Goal: Task Accomplishment & Management: Complete application form

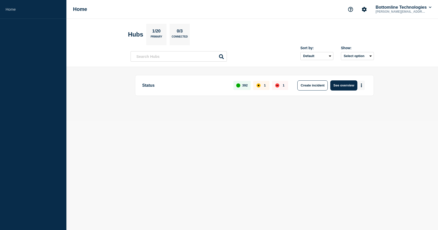
click at [360, 85] on button "More actions" at bounding box center [361, 85] width 7 height 9
click at [362, 99] on button "Create maintenance" at bounding box center [359, 101] width 34 height 4
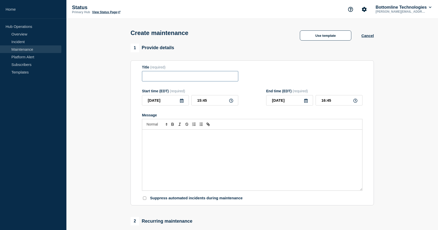
click at [191, 78] on input "Title" at bounding box center [190, 76] width 96 height 10
click at [190, 78] on input "Title" at bounding box center [190, 76] width 96 height 10
type input "Infoblox Operator Upgrade - Prod"
click at [170, 105] on input "[DATE]" at bounding box center [165, 100] width 47 height 10
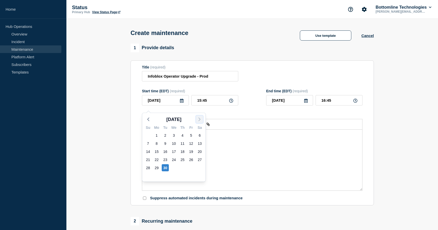
click at [199, 120] on polyline "button" at bounding box center [200, 119] width 2 height 3
click at [175, 134] on div "1" at bounding box center [173, 135] width 7 height 7
type input "[DATE]"
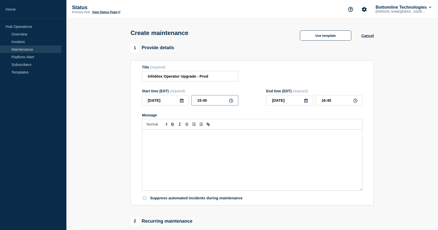
click at [210, 104] on input "15:45" at bounding box center [214, 100] width 47 height 10
click at [233, 105] on input "15:45" at bounding box center [214, 100] width 47 height 10
click at [216, 105] on input "15:45" at bounding box center [214, 100] width 47 height 10
type input "17:00"
click at [337, 103] on input "18:00" at bounding box center [338, 100] width 47 height 10
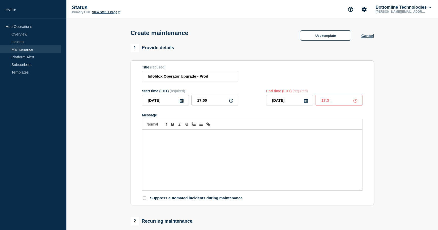
type input "17:30"
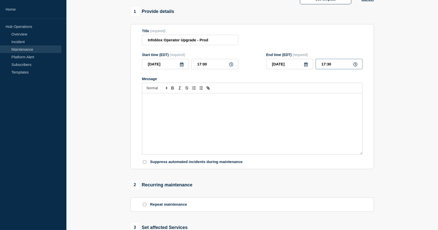
scroll to position [37, 0]
click at [213, 134] on div "Message" at bounding box center [252, 122] width 220 height 61
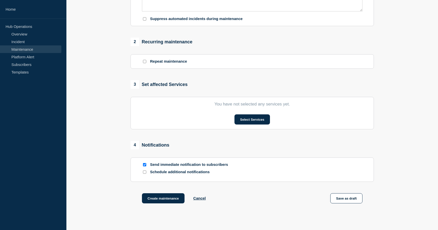
scroll to position [182, 0]
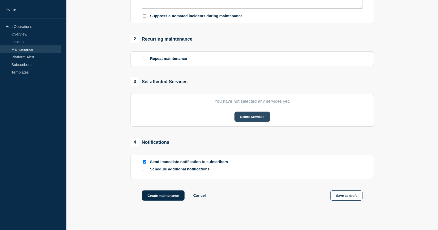
click at [239, 122] on button "Select Services" at bounding box center [251, 116] width 35 height 10
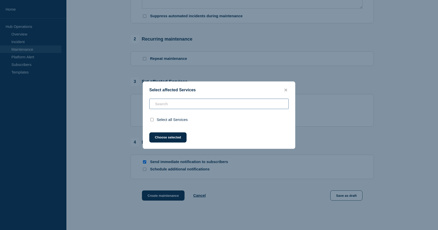
click at [192, 105] on input "text" at bounding box center [218, 104] width 139 height 10
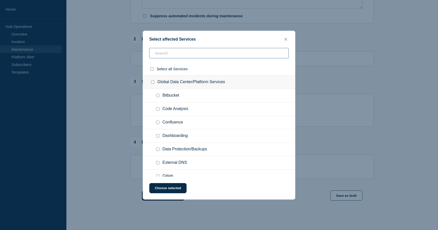
scroll to position [4, 0]
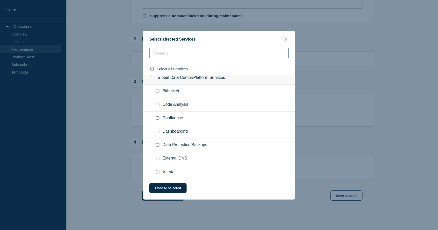
click at [196, 52] on input "text" at bounding box center [218, 53] width 139 height 10
type input "kub"
checkbox input "true"
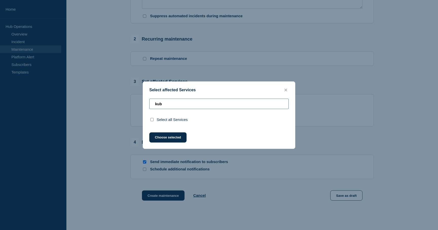
type input "ku"
checkbox input "false"
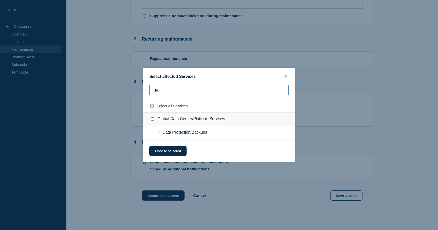
type input "k"
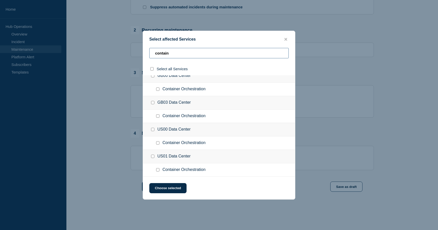
scroll to position [193, 0]
type input "contain"
click at [287, 37] on button "close button" at bounding box center [286, 39] width 6 height 5
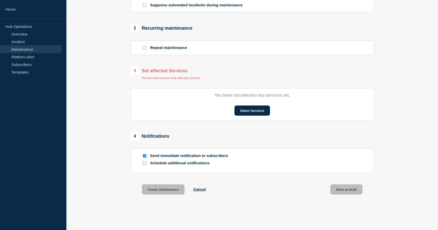
click at [191, 116] on div "Select Services" at bounding box center [252, 110] width 220 height 10
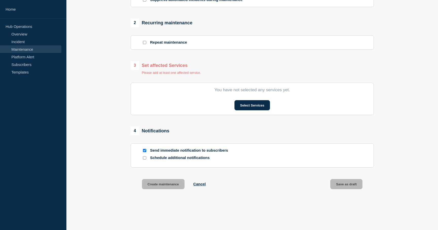
scroll to position [204, 0]
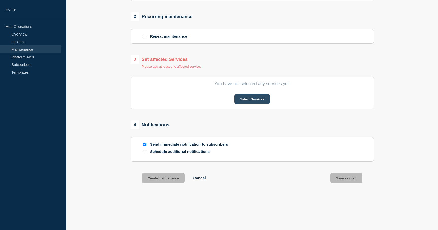
click at [240, 104] on button "Select Services" at bounding box center [251, 99] width 35 height 10
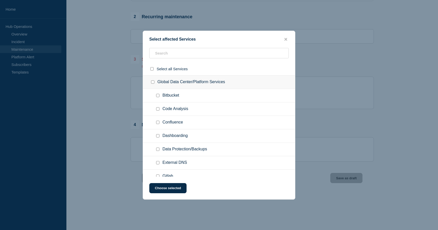
click at [213, 113] on ul "Code Analysis" at bounding box center [219, 108] width 152 height 13
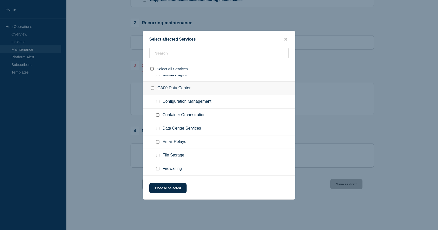
scroll to position [195, 0]
click at [158, 103] on input "Container Orchestration checkbox" at bounding box center [157, 101] width 3 height 3
checkbox input "false"
click at [166, 55] on input "text" at bounding box center [218, 53] width 139 height 10
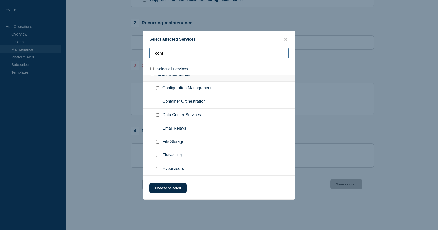
click at [166, 55] on input "cont" at bounding box center [218, 53] width 139 height 10
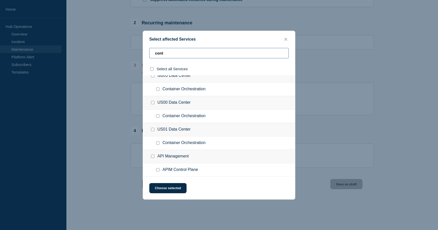
scroll to position [0, 0]
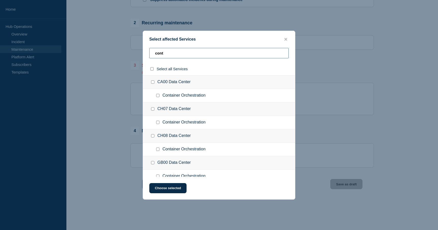
click at [168, 55] on input "cont" at bounding box center [218, 53] width 139 height 10
type input "conta"
click at [158, 97] on input "Container Orchestration checkbox" at bounding box center [157, 95] width 3 height 3
checkbox input "true"
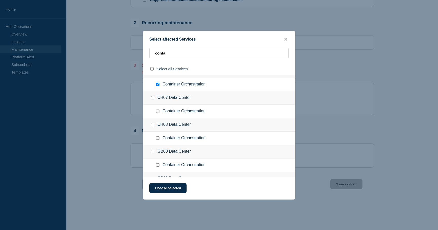
click at [158, 112] on input "Container Orchestration checkbox" at bounding box center [157, 110] width 3 height 3
checkbox input "true"
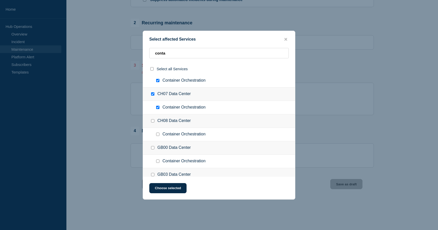
scroll to position [19, 0]
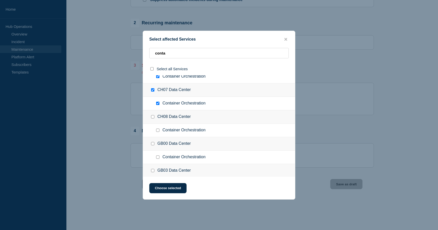
click at [159, 132] on input "Container Orchestration checkbox" at bounding box center [157, 129] width 3 height 3
checkbox input "true"
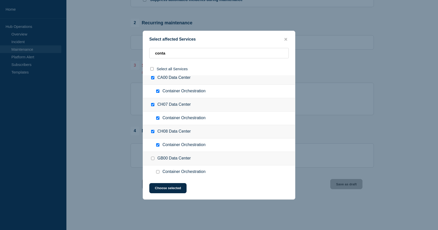
scroll to position [0, 0]
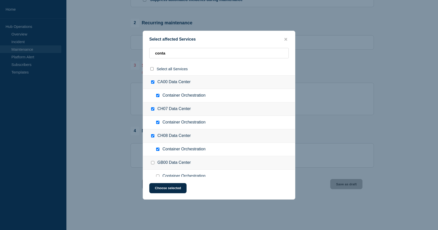
click at [152, 69] on input "select all checkbox" at bounding box center [151, 68] width 3 height 3
checkbox input "true"
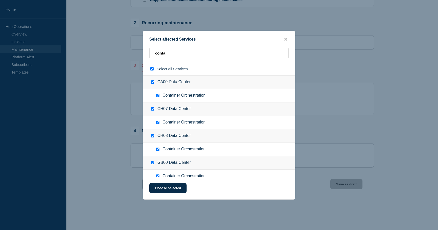
checkbox input "true"
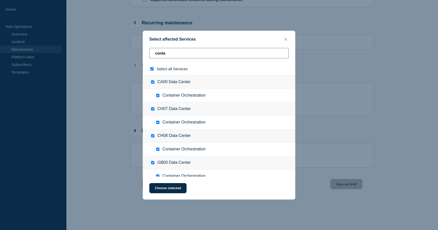
click at [174, 54] on input "conta" at bounding box center [218, 53] width 139 height 10
type input "cont"
checkbox input "false"
type input "con"
checkbox input "false"
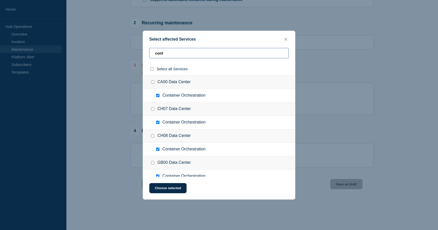
checkbox input "false"
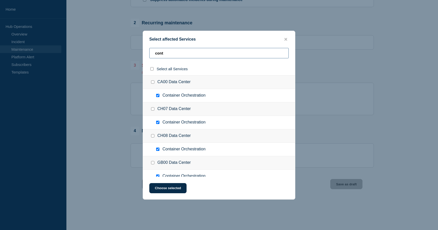
checkbox input "false"
type input "c"
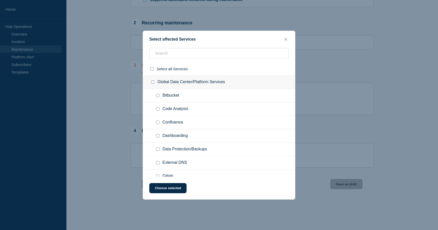
click at [117, 66] on div at bounding box center [219, 115] width 438 height 230
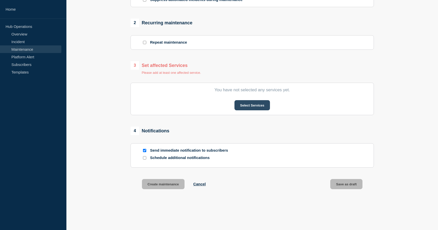
click at [242, 110] on button "Select Services" at bounding box center [251, 105] width 35 height 10
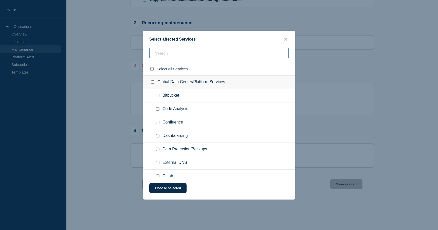
click at [174, 54] on input "text" at bounding box center [218, 53] width 139 height 10
click at [179, 55] on input "con" at bounding box center [218, 53] width 139 height 10
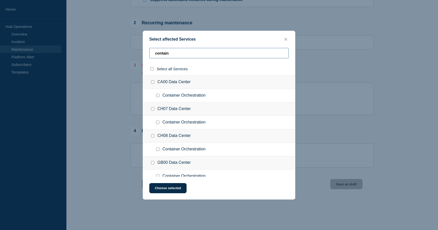
type input "contain"
click at [166, 70] on span "Select all Services" at bounding box center [172, 69] width 31 height 4
click at [152, 69] on input "select all checkbox" at bounding box center [151, 68] width 3 height 3
checkbox input "true"
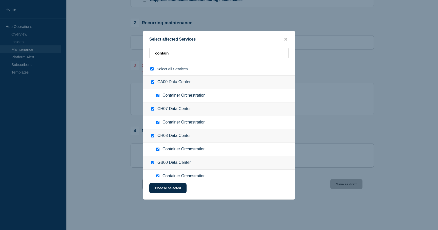
checkbox input "true"
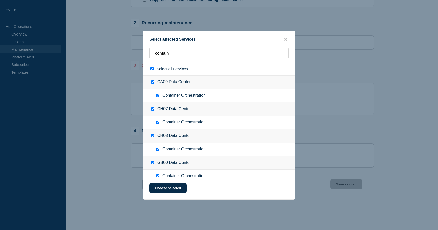
checkbox input "true"
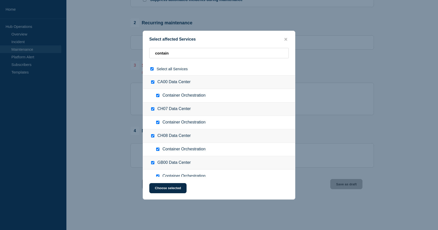
checkbox input "true"
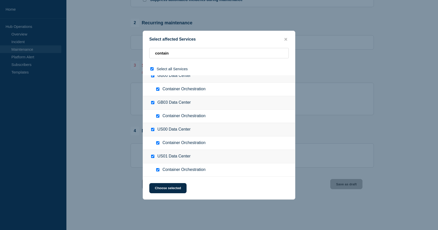
scroll to position [94, 0]
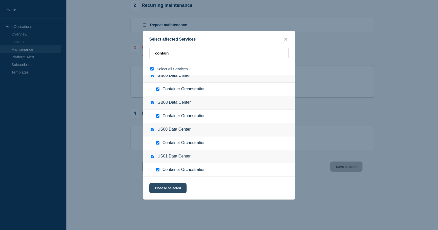
click at [173, 186] on button "Choose selected" at bounding box center [167, 188] width 37 height 10
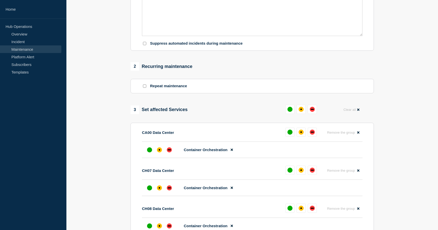
scroll to position [149, 0]
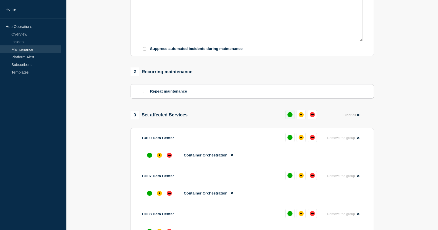
click at [291, 117] on div "up" at bounding box center [289, 114] width 5 height 5
click at [289, 117] on div "up" at bounding box center [287, 114] width 5 height 5
click at [287, 142] on button at bounding box center [287, 137] width 9 height 9
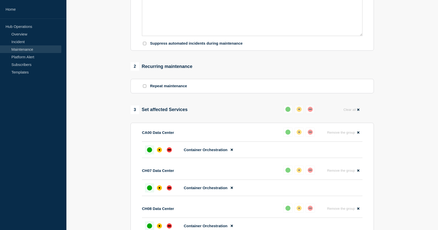
scroll to position [155, 0]
click at [148, 152] on div "up" at bounding box center [149, 149] width 5 height 5
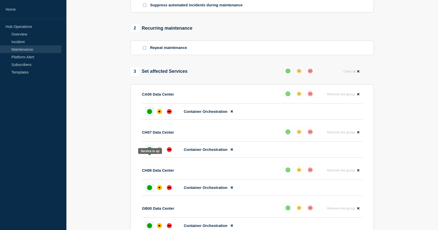
click at [149, 152] on div "up" at bounding box center [149, 149] width 5 height 5
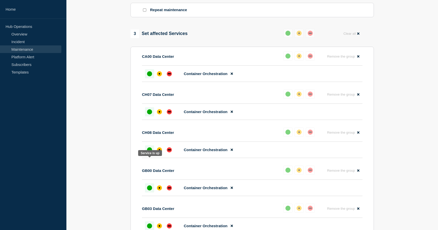
click at [149, 152] on div "up" at bounding box center [149, 149] width 5 height 5
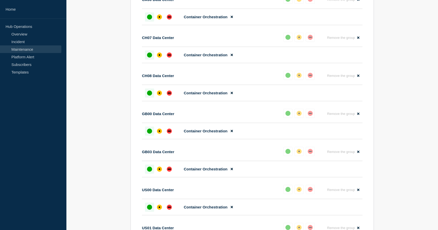
click at [149, 136] on div at bounding box center [149, 130] width 9 height 9
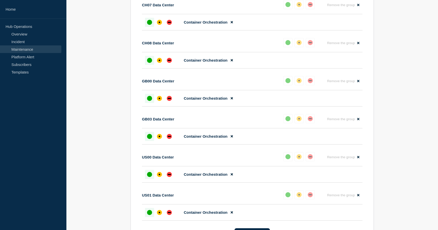
scroll to position [323, 0]
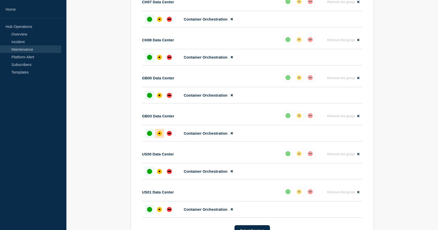
click at [160, 136] on div "affected" at bounding box center [159, 133] width 5 height 5
click at [146, 138] on div at bounding box center [149, 133] width 9 height 9
click at [156, 138] on div at bounding box center [159, 133] width 9 height 9
click at [150, 136] on div "up" at bounding box center [149, 133] width 5 height 5
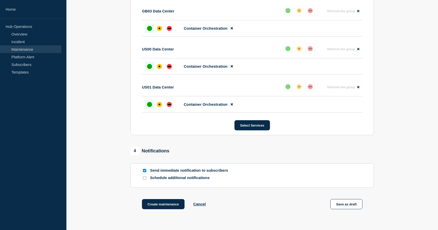
scroll to position [461, 0]
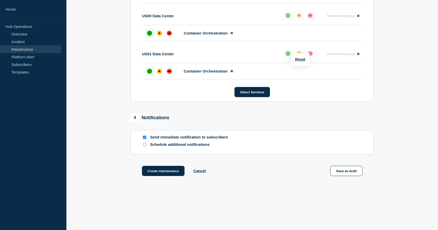
click at [302, 58] on button at bounding box center [298, 53] width 9 height 9
click at [149, 74] on div "up" at bounding box center [149, 71] width 5 height 5
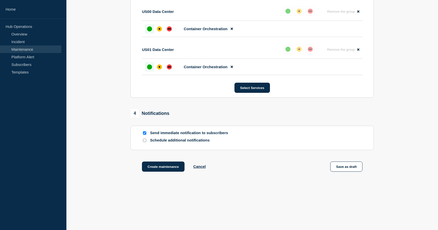
scroll to position [486, 0]
click at [171, 163] on button "Create maintenance" at bounding box center [163, 166] width 43 height 10
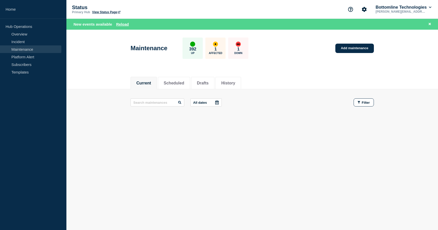
click at [301, 113] on div "All dates Filter" at bounding box center [251, 106] width 243 height 17
click at [408, 110] on main "All dates Filter" at bounding box center [251, 102] width 371 height 26
